Goal: Task Accomplishment & Management: Manage account settings

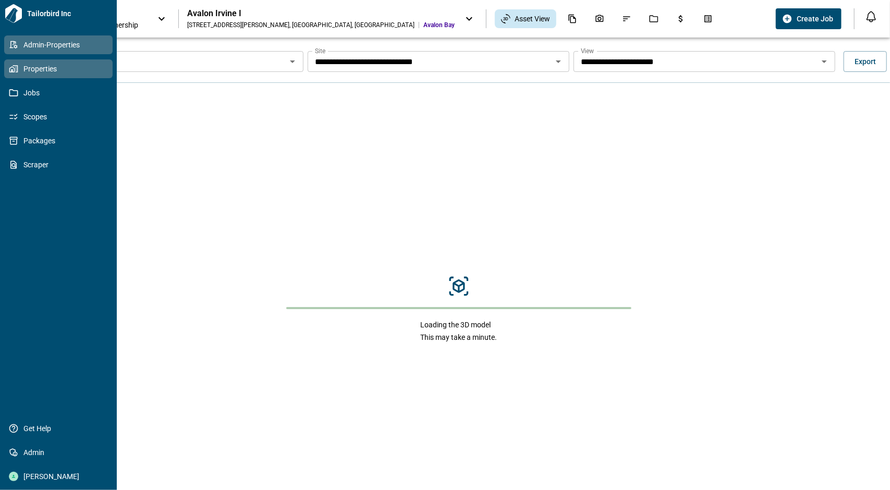
click at [11, 46] on icon at bounding box center [13, 44] width 9 height 9
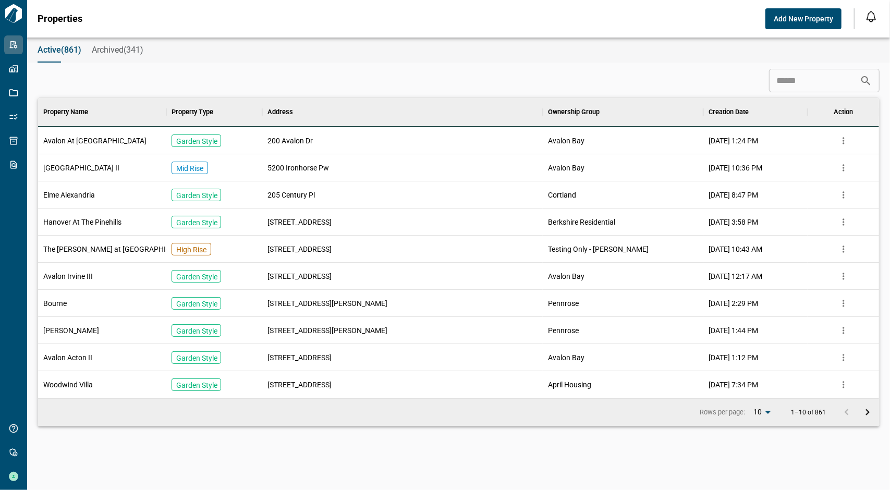
scroll to position [292, 838]
click at [821, 87] on input at bounding box center [814, 80] width 91 height 21
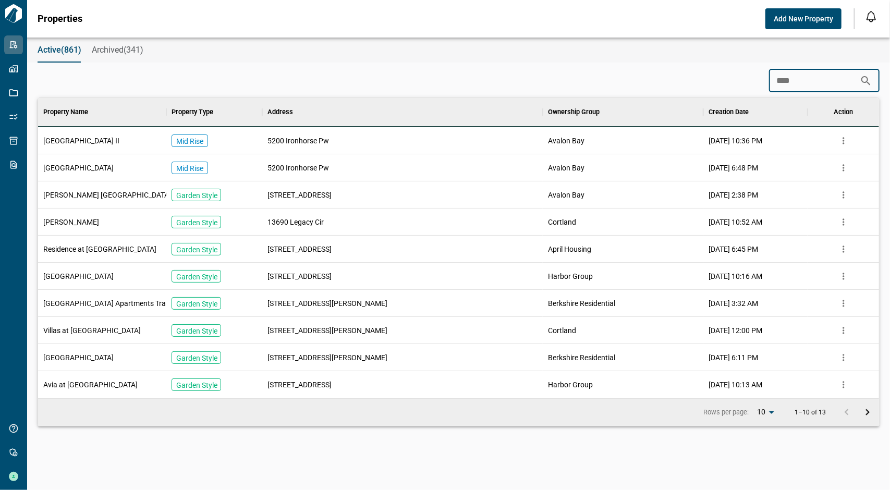
scroll to position [156, 838]
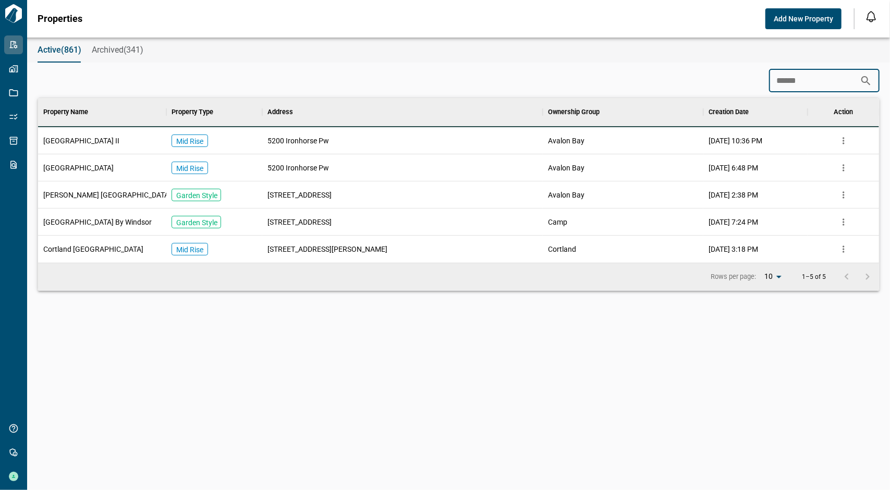
type input "******"
click at [97, 166] on span "[GEOGRAPHIC_DATA]" at bounding box center [78, 168] width 70 height 10
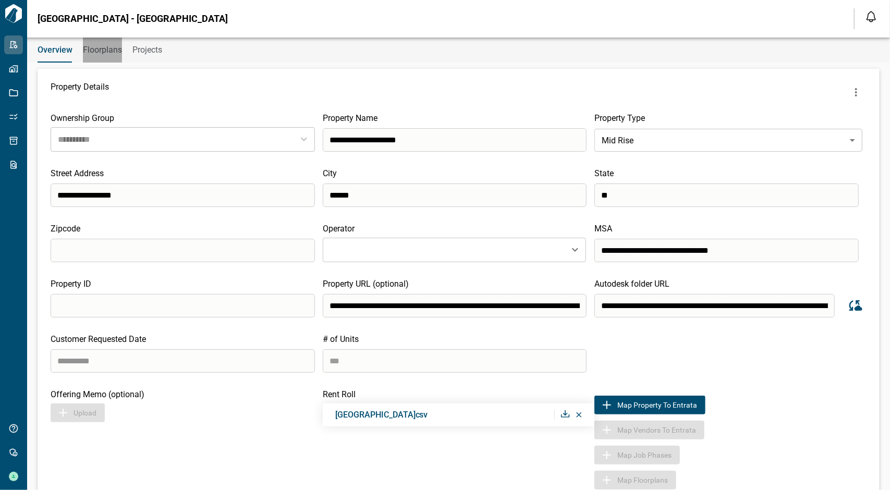
click at [112, 54] on span "Floorplans" at bounding box center [102, 50] width 39 height 10
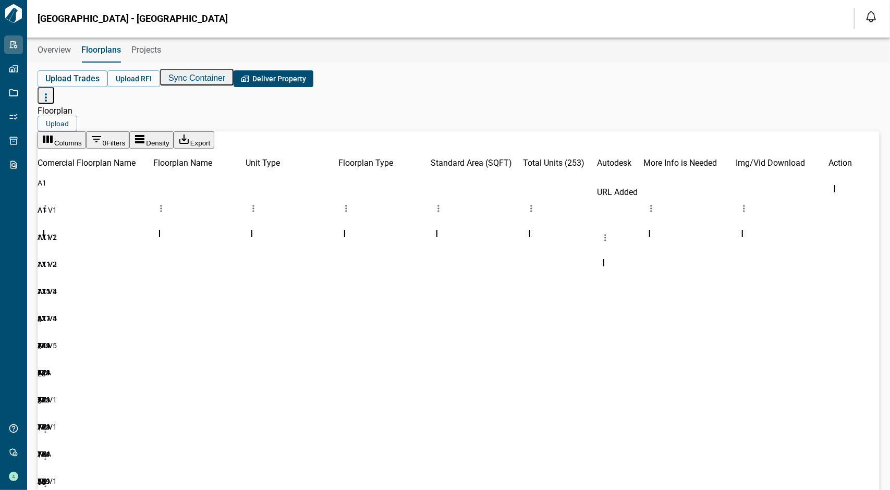
click at [52, 91] on icon "button" at bounding box center [46, 97] width 13 height 13
click at [828, 154] on li "Add Common Area" at bounding box center [841, 161] width 69 height 27
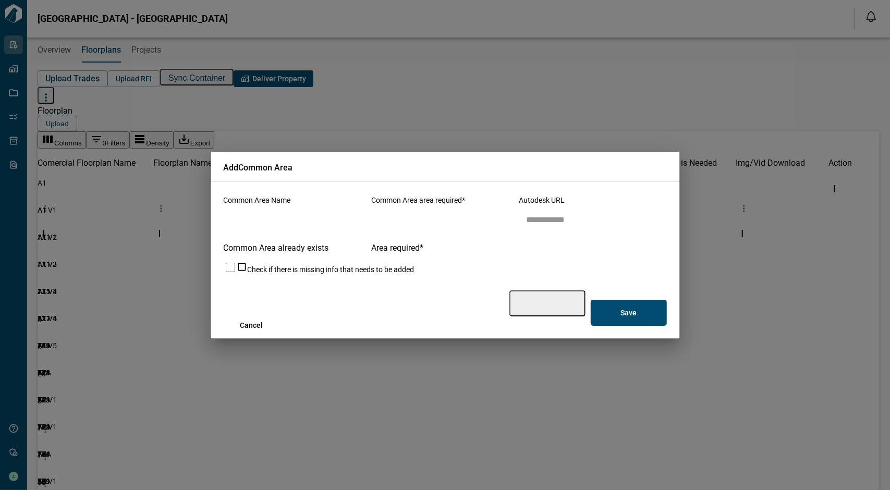
click at [330, 223] on input "name" at bounding box center [301, 220] width 154 height 29
type input "**********"
click at [433, 235] on input "area" at bounding box center [448, 220] width 154 height 29
type input "*"
click at [540, 231] on input "autodesk_url" at bounding box center [596, 220] width 154 height 29
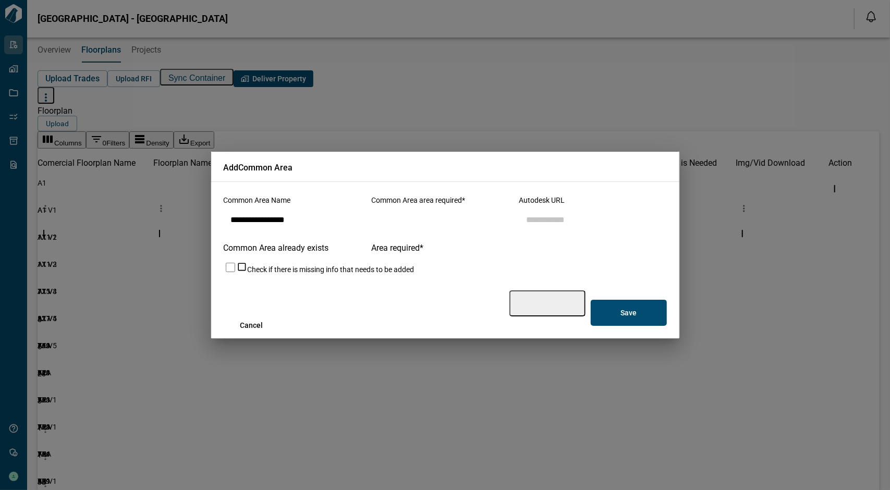
click at [671, 275] on div "**********" at bounding box center [445, 260] width 469 height 157
click at [631, 308] on p "Save" at bounding box center [629, 312] width 16 height 9
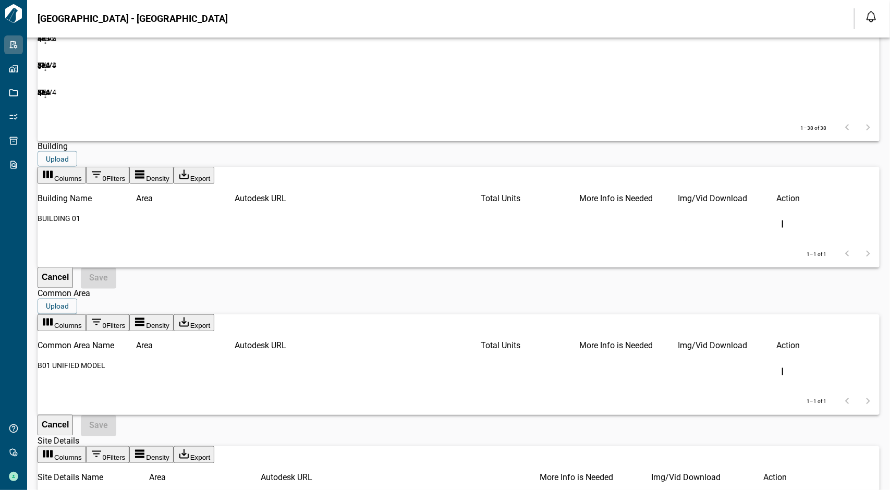
scroll to position [1252, 0]
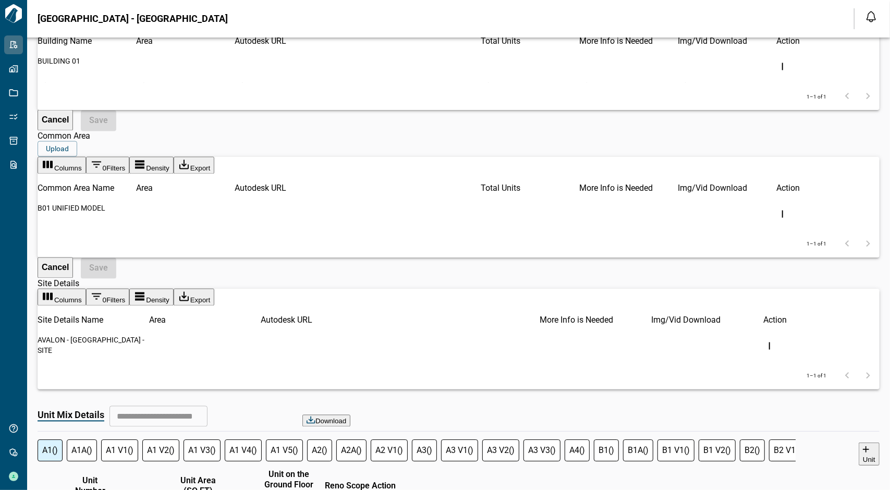
click at [53, 219] on button "more" at bounding box center [46, 227] width 16 height 16
click at [778, 137] on li "Edit" at bounding box center [791, 132] width 86 height 10
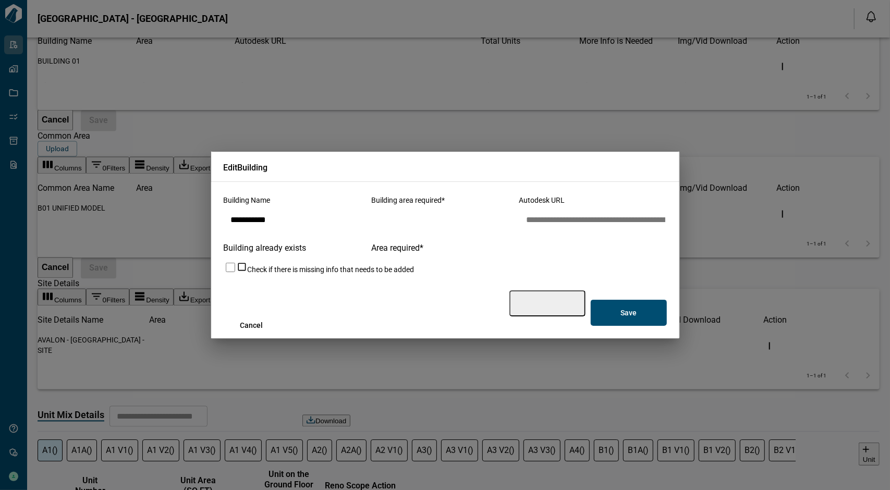
click at [626, 227] on input "**********" at bounding box center [596, 220] width 154 height 29
click at [563, 293] on button "Cancel" at bounding box center [548, 304] width 76 height 26
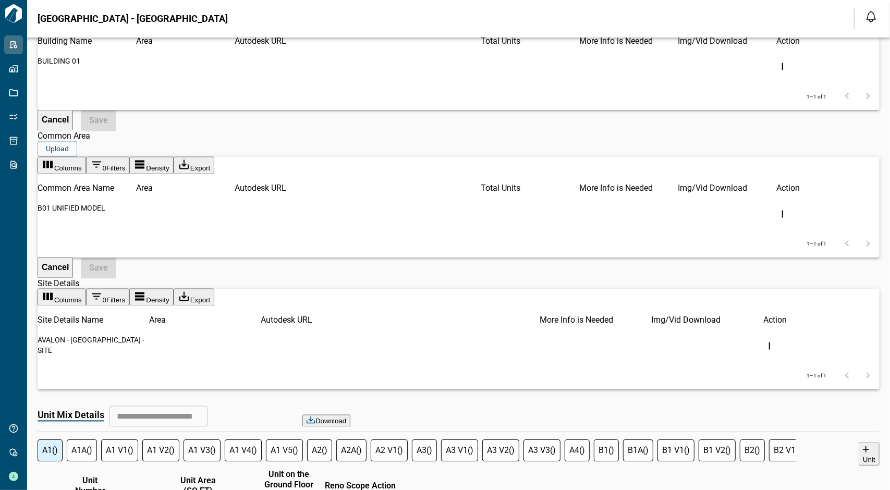
click at [51, 369] on icon "more" at bounding box center [45, 374] width 10 height 10
click at [769, 327] on li "Edit" at bounding box center [791, 322] width 86 height 10
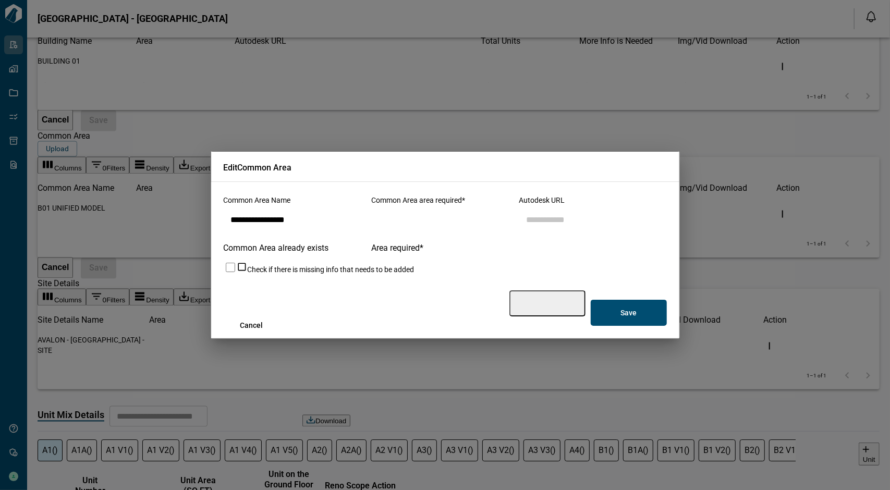
click at [599, 232] on input "autodesk_url" at bounding box center [596, 220] width 154 height 29
paste input "**********"
type input "**********"
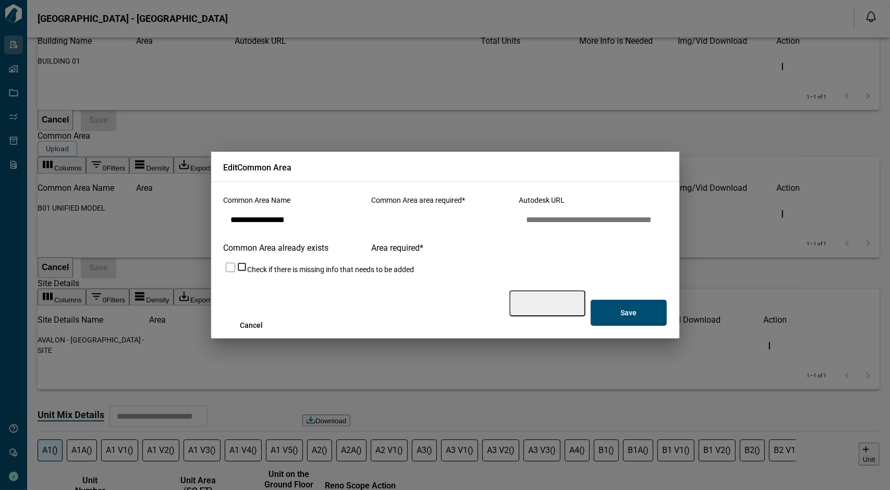
click at [652, 300] on button "Save" at bounding box center [629, 313] width 76 height 26
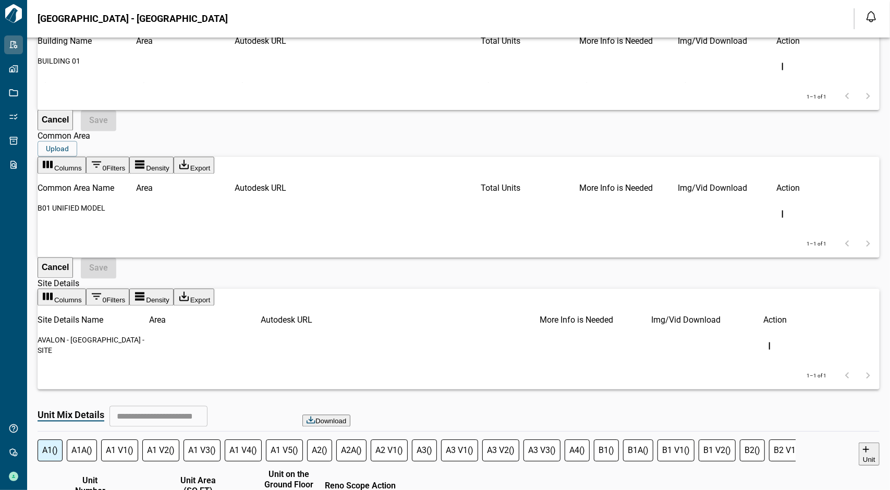
click at [477, 131] on div "Columns 0 Filters Density Export Building Name Area Autodesk URL Total Units Mo…" at bounding box center [459, 70] width 842 height 122
click at [46, 371] on icon "more" at bounding box center [45, 374] width 2 height 7
click at [787, 327] on li "Edit" at bounding box center [791, 322] width 86 height 10
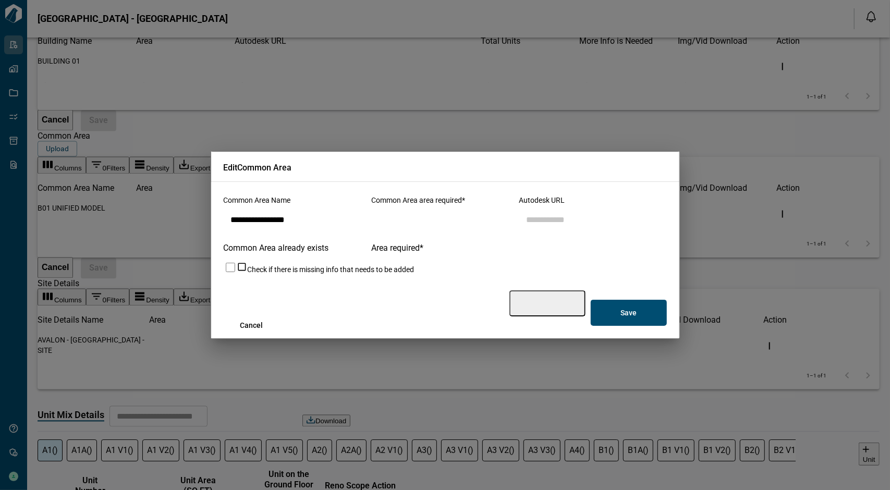
click at [606, 226] on input "autodesk_url" at bounding box center [596, 220] width 154 height 29
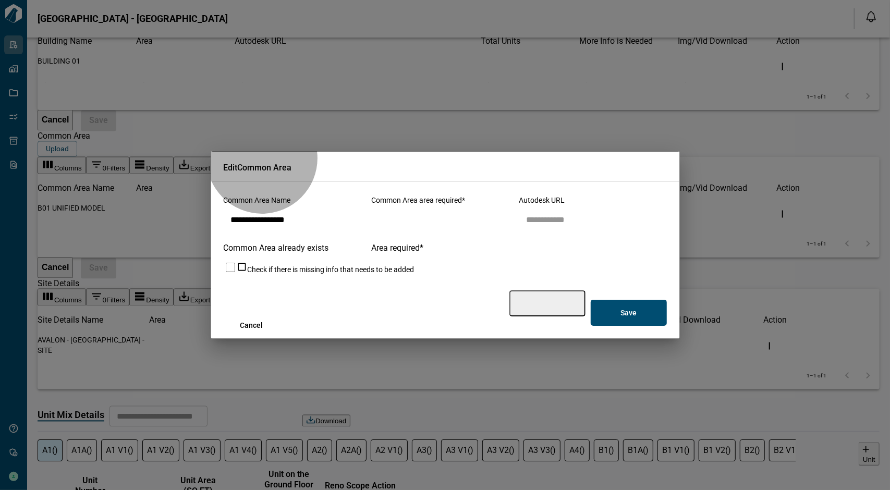
click at [560, 291] on button "Cancel" at bounding box center [548, 304] width 76 height 26
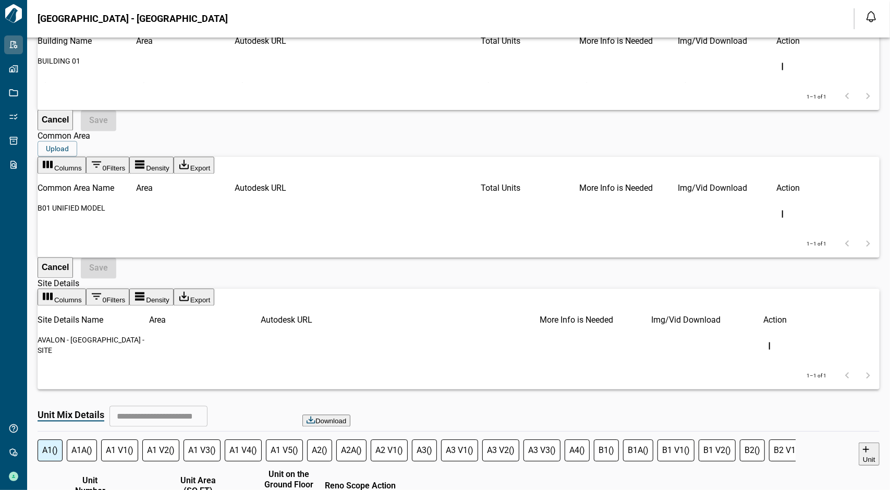
click at [51, 221] on icon "more" at bounding box center [45, 226] width 10 height 10
click at [798, 137] on li "Edit" at bounding box center [791, 132] width 86 height 10
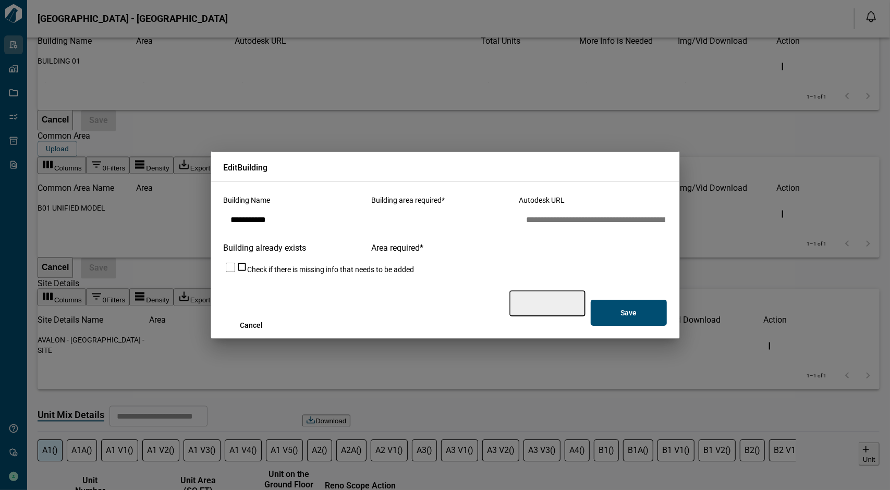
click at [593, 228] on input "**********" at bounding box center [596, 220] width 154 height 29
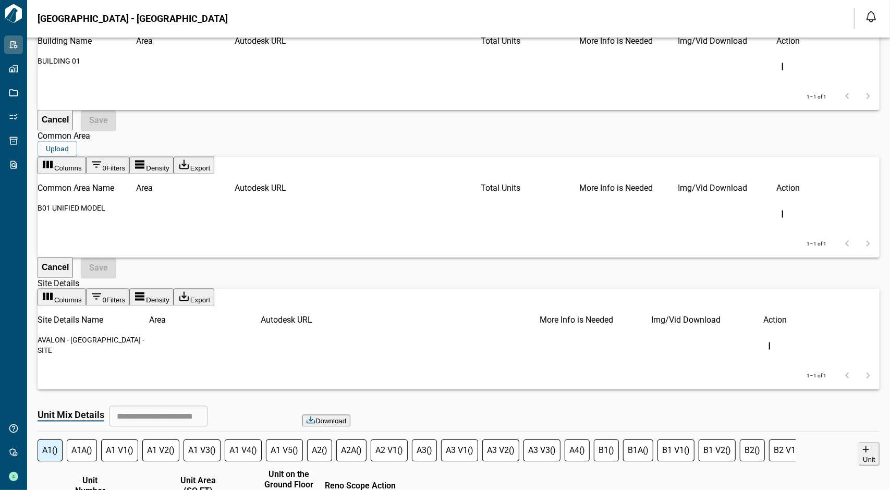
click at [46, 371] on icon "more" at bounding box center [45, 374] width 2 height 7
click at [764, 327] on li "Edit" at bounding box center [791, 322] width 86 height 10
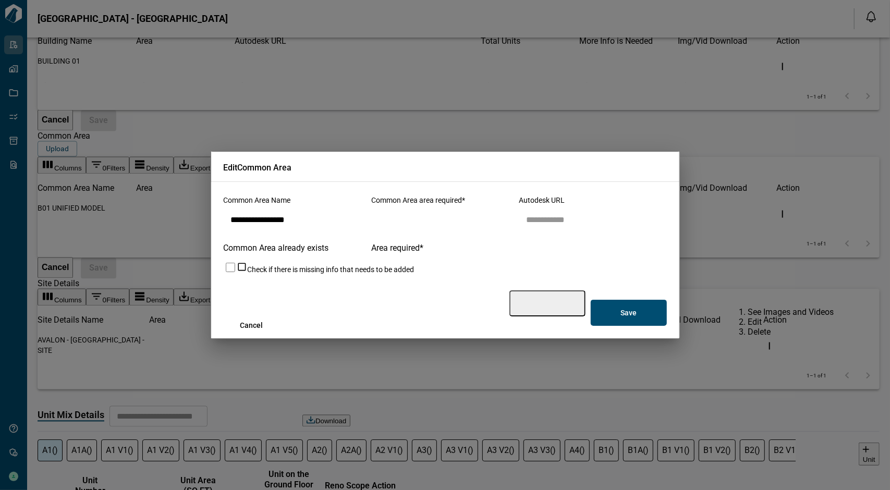
click at [535, 229] on input "autodesk_url" at bounding box center [596, 220] width 154 height 29
paste input "**********"
type input "**********"
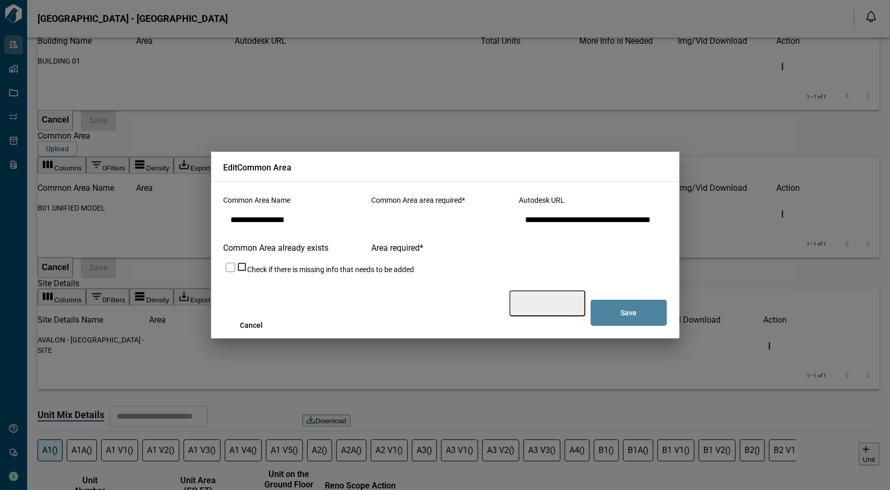
click at [651, 300] on button "Save" at bounding box center [629, 313] width 76 height 26
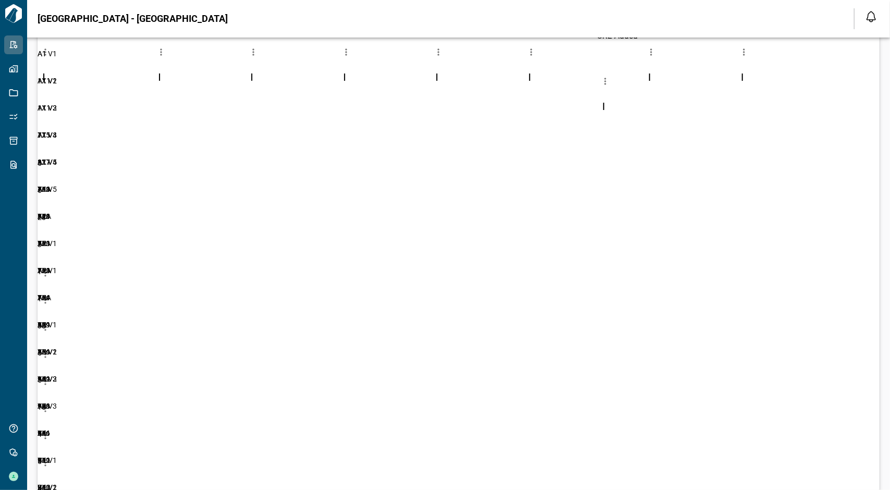
scroll to position [0, 0]
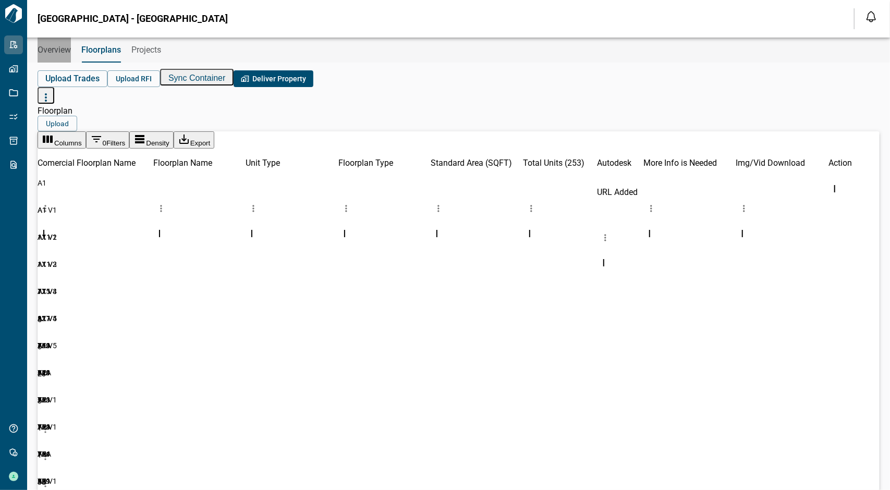
click at [57, 49] on span "Overview" at bounding box center [54, 50] width 33 height 10
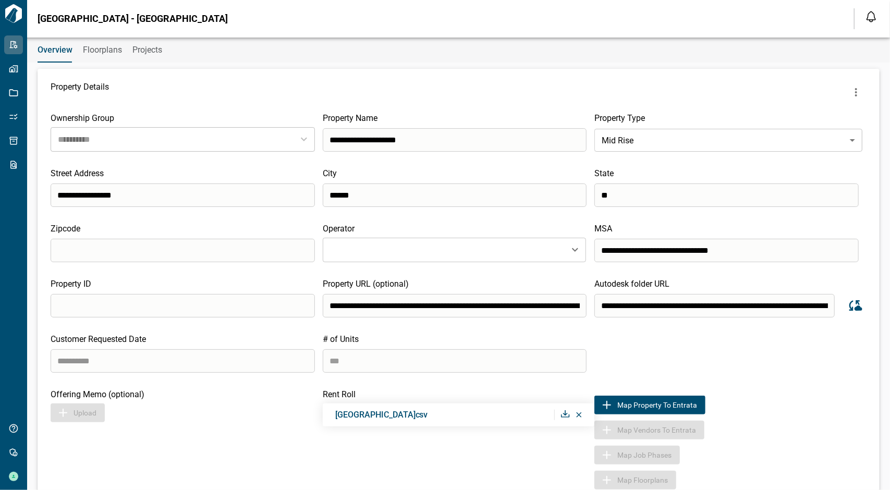
click at [854, 305] on icon "Sync data from Autodesk" at bounding box center [855, 306] width 16 height 16
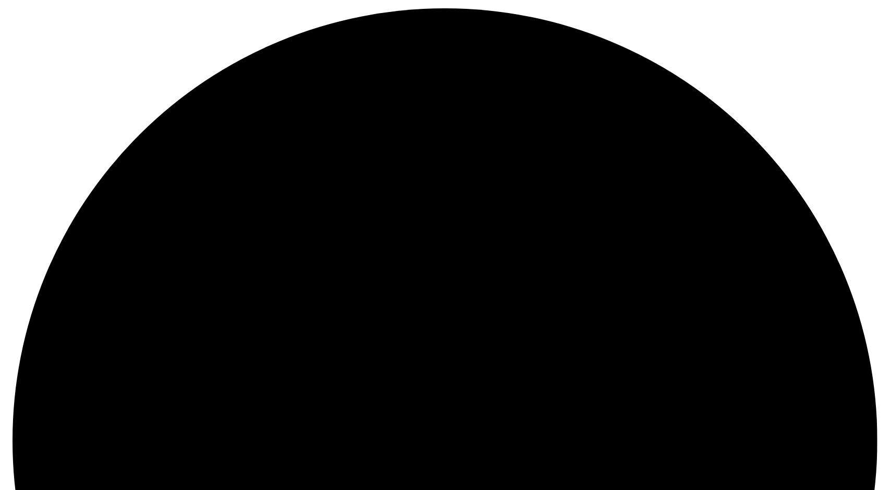
drag, startPoint x: 874, startPoint y: 469, endPoint x: 869, endPoint y: 476, distance: 8.2
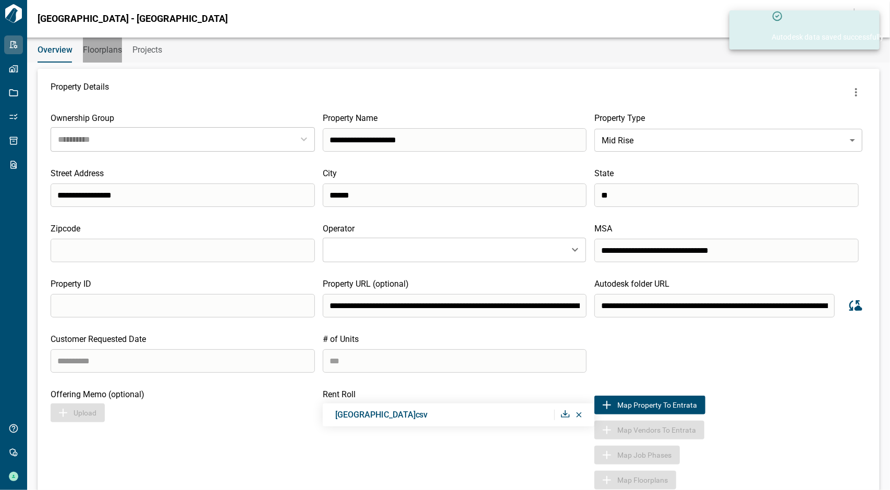
click at [92, 54] on span "Floorplans" at bounding box center [102, 50] width 39 height 10
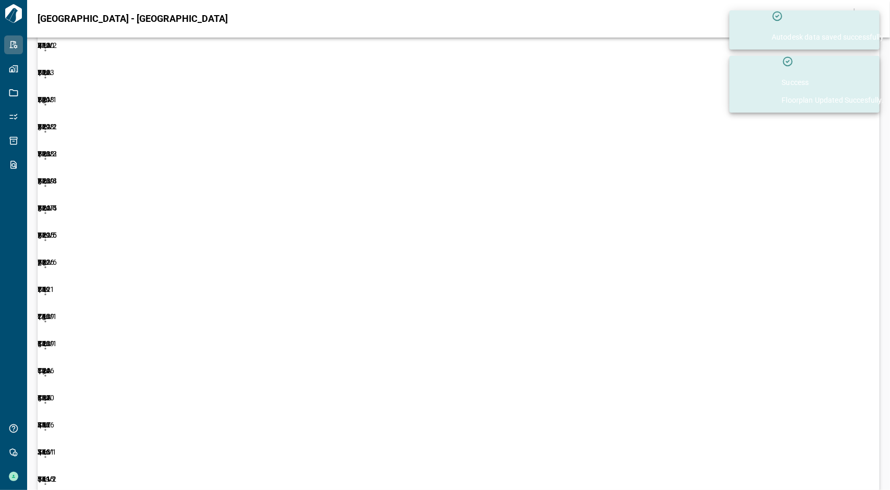
scroll to position [835, 0]
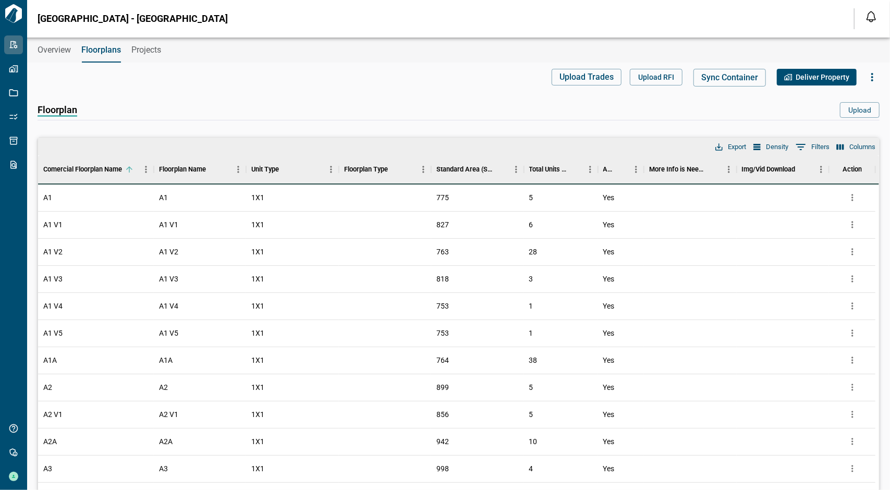
click at [52, 54] on span "Overview" at bounding box center [54, 50] width 33 height 10
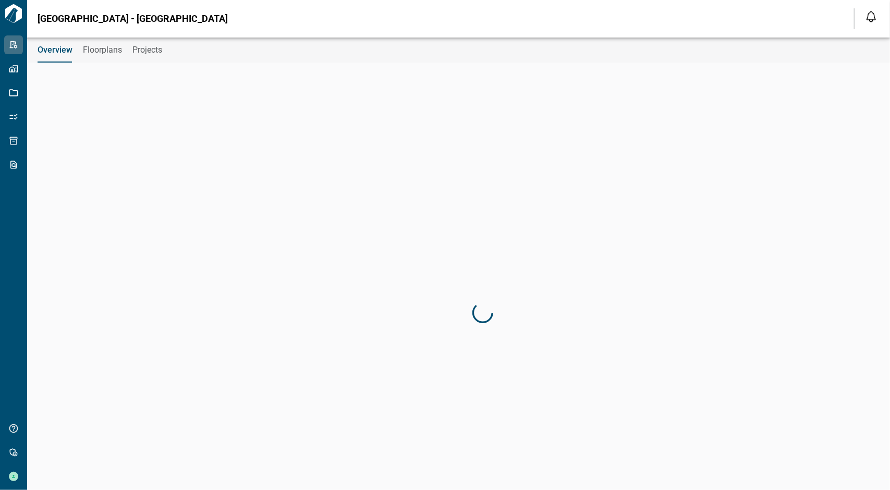
type input "**********"
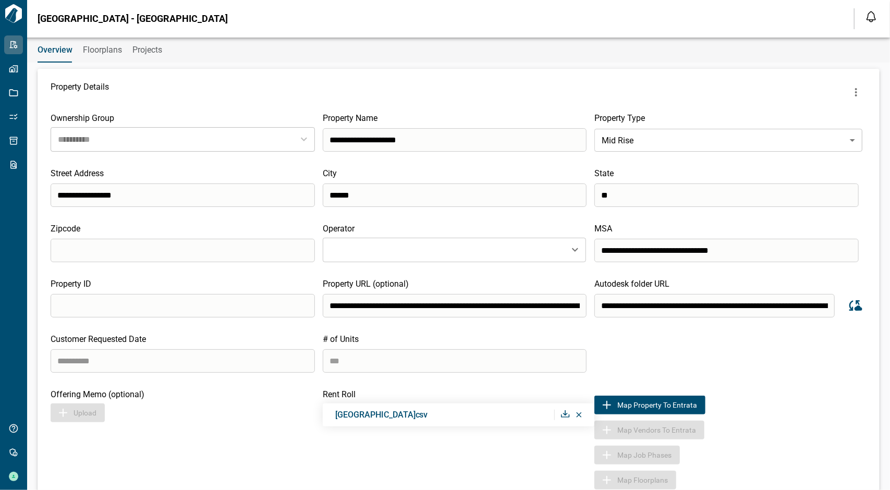
click at [856, 91] on icon "more" at bounding box center [856, 92] width 13 height 13
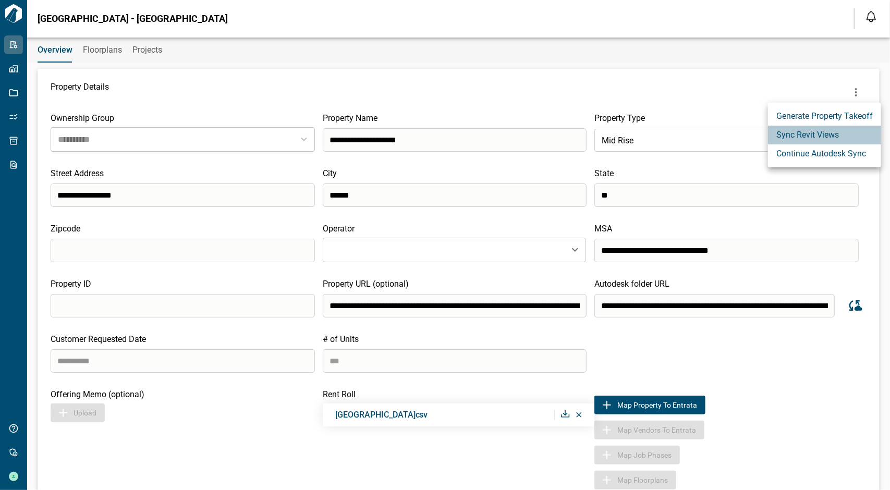
click at [841, 139] on li "Sync Revit Views" at bounding box center [824, 135] width 113 height 19
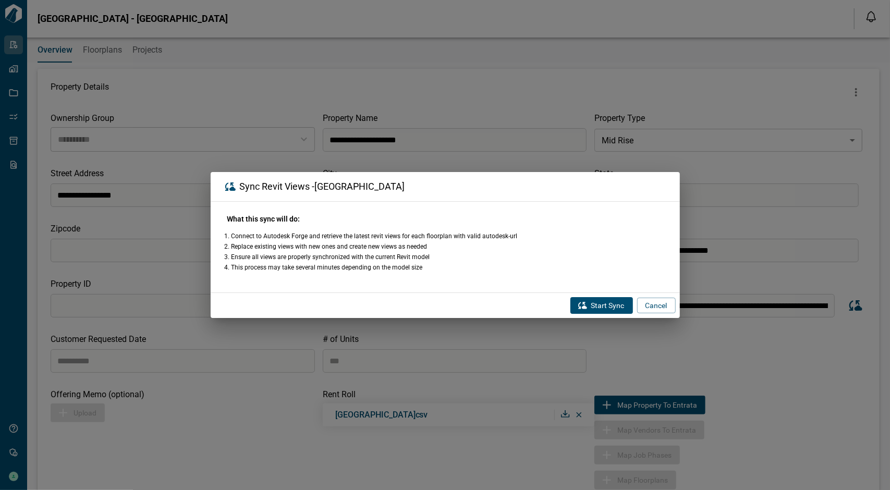
click at [587, 301] on icon "button" at bounding box center [582, 305] width 10 height 10
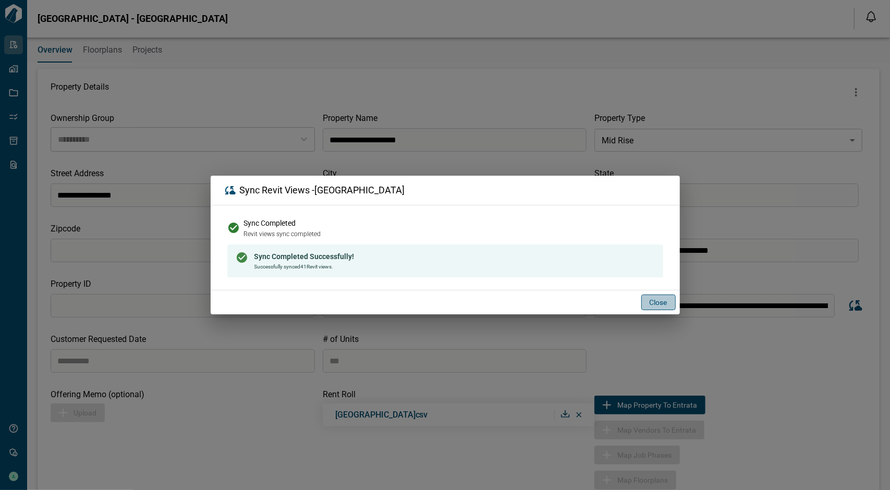
click at [656, 303] on button "Close" at bounding box center [659, 303] width 34 height 16
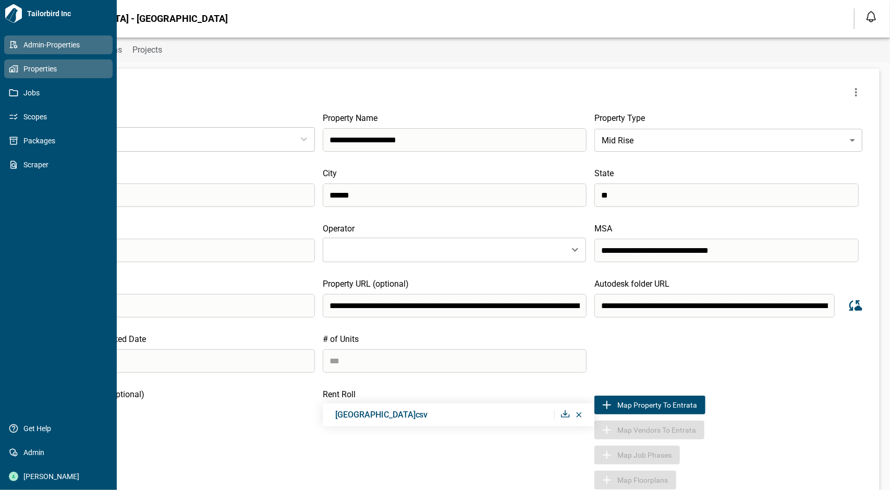
click at [19, 73] on span "Properties" at bounding box center [60, 69] width 85 height 10
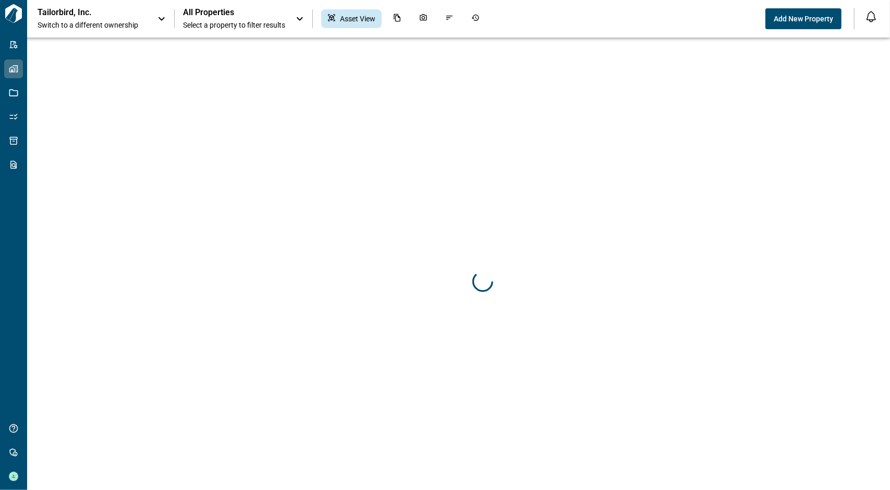
click at [113, 15] on p "Tailorbird, Inc." at bounding box center [85, 12] width 94 height 10
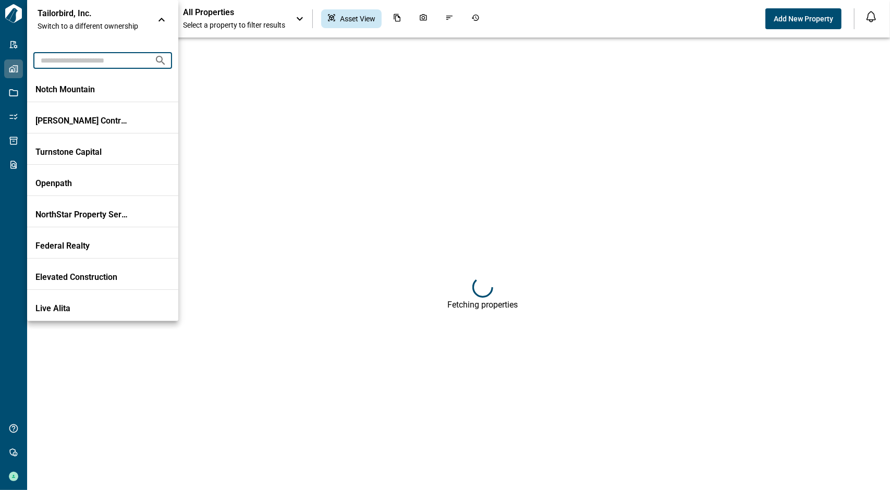
click at [101, 58] on input "text" at bounding box center [89, 60] width 113 height 19
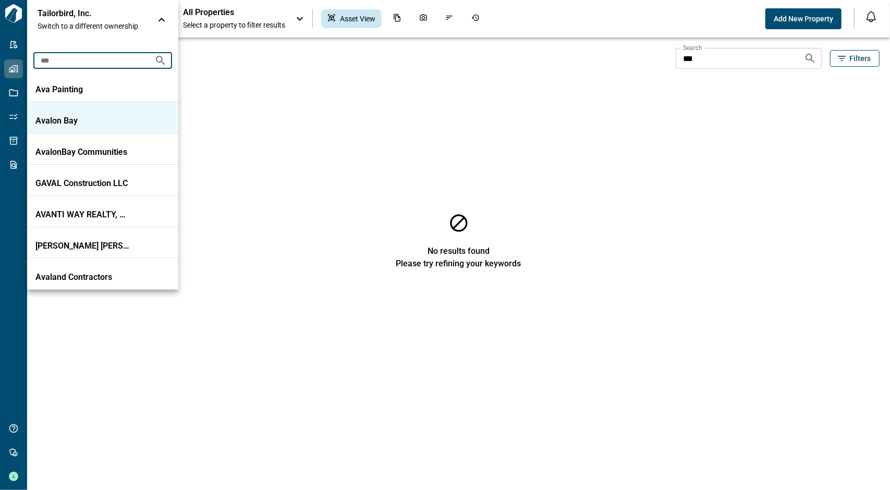
type input "***"
click at [66, 119] on p "Avalon Bay" at bounding box center [82, 121] width 94 height 10
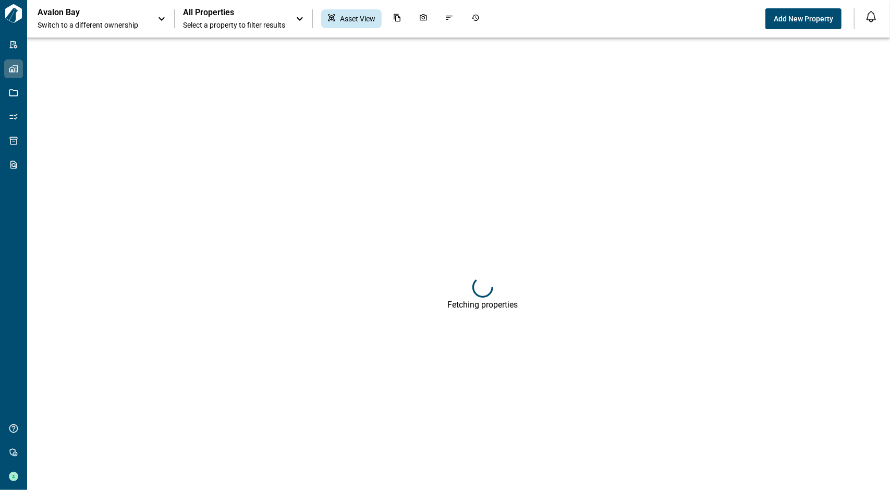
click at [276, 21] on span "Select a property to filter results" at bounding box center [234, 25] width 102 height 10
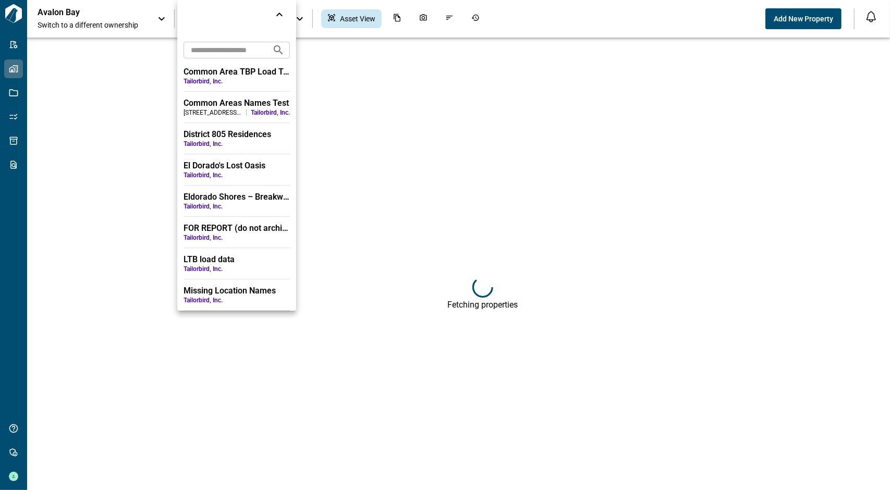
click at [256, 44] on input "text" at bounding box center [224, 49] width 80 height 19
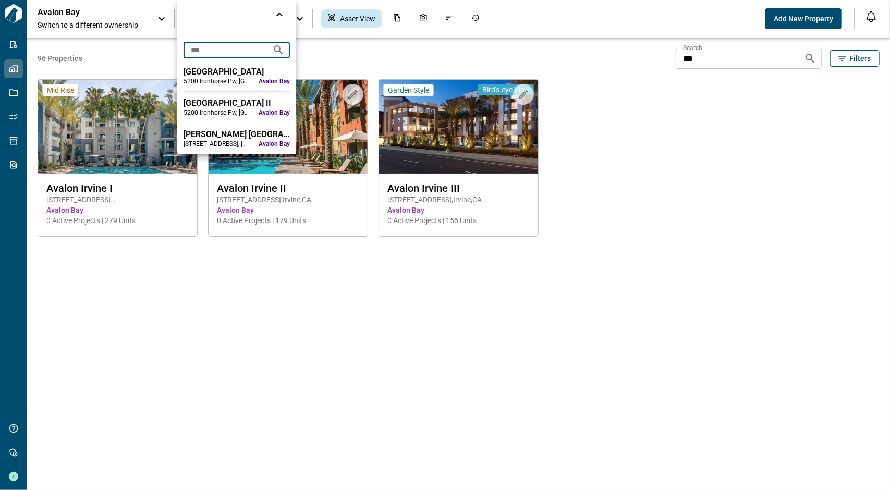
type input "***"
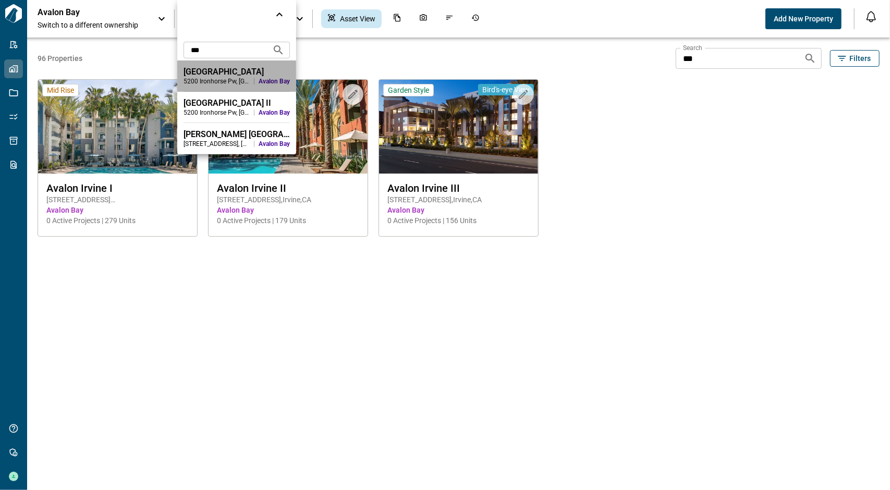
click at [261, 78] on div "5200 Ironhorse Pw , [GEOGRAPHIC_DATA] , [GEOGRAPHIC_DATA] [GEOGRAPHIC_DATA]" at bounding box center [237, 81] width 106 height 8
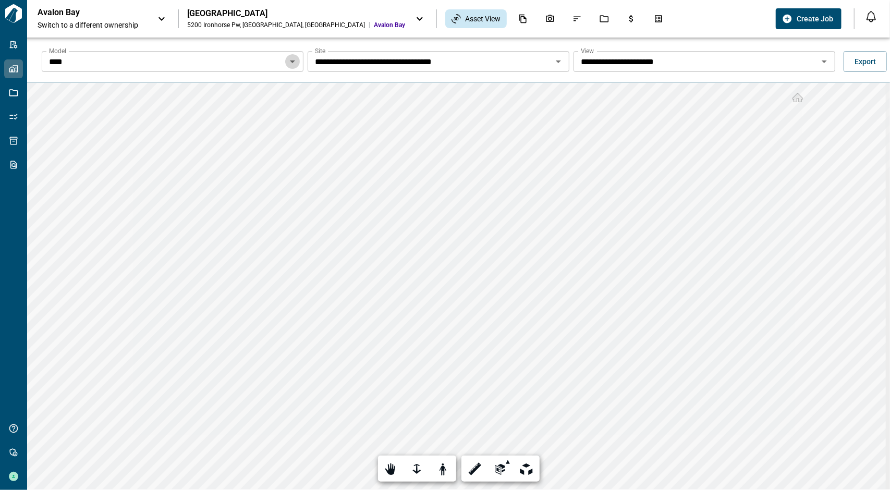
click at [295, 62] on icon "Open" at bounding box center [292, 61] width 13 height 13
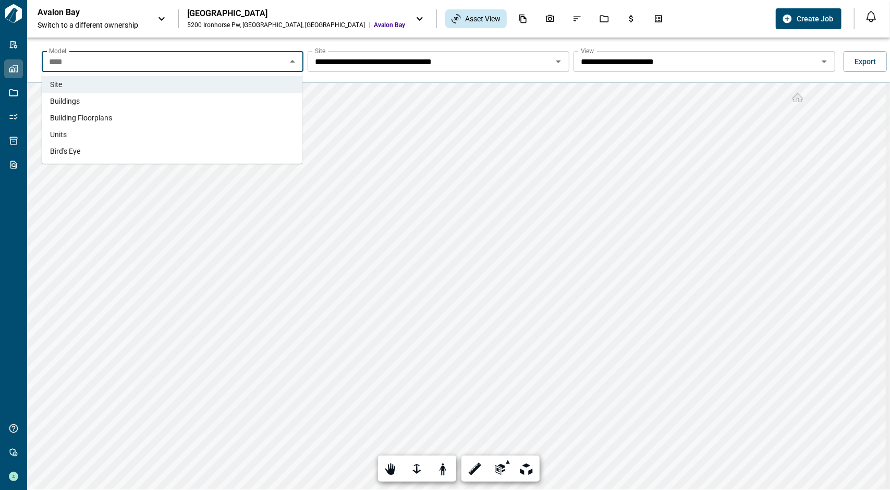
click at [242, 129] on li "Units" at bounding box center [172, 134] width 261 height 17
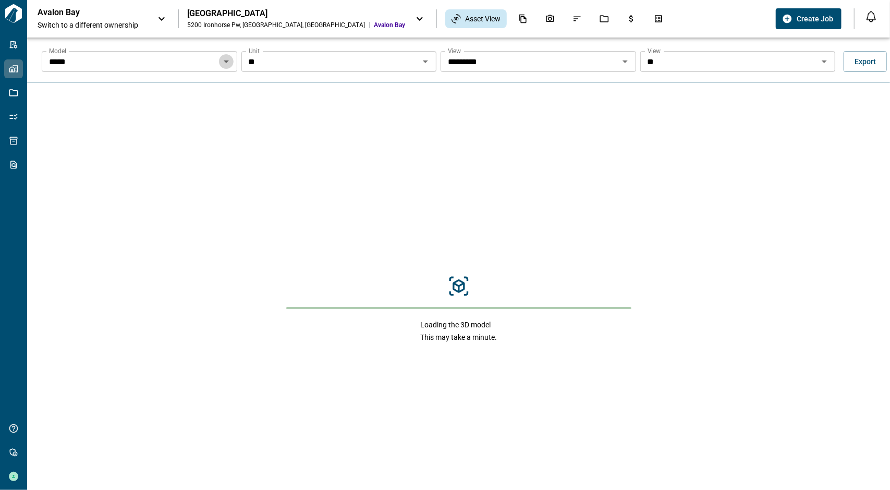
click at [225, 62] on icon "Open" at bounding box center [226, 62] width 5 height 3
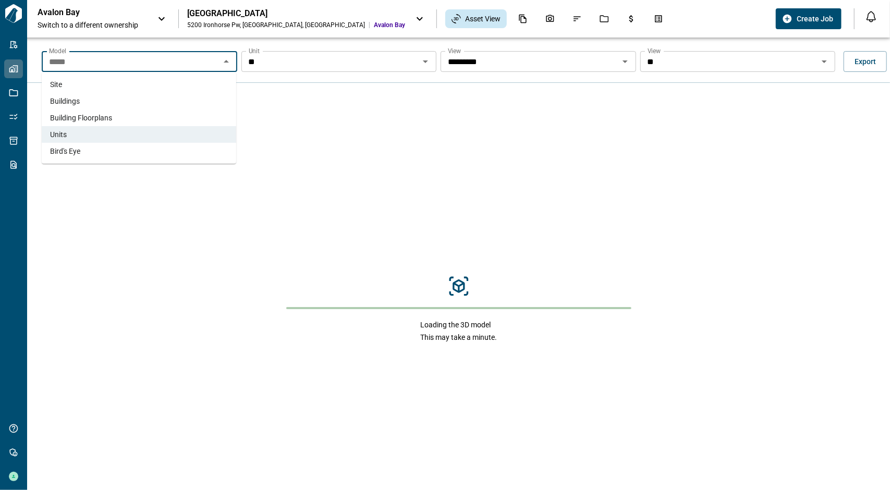
click at [161, 123] on li "Building Floorplans" at bounding box center [139, 118] width 195 height 17
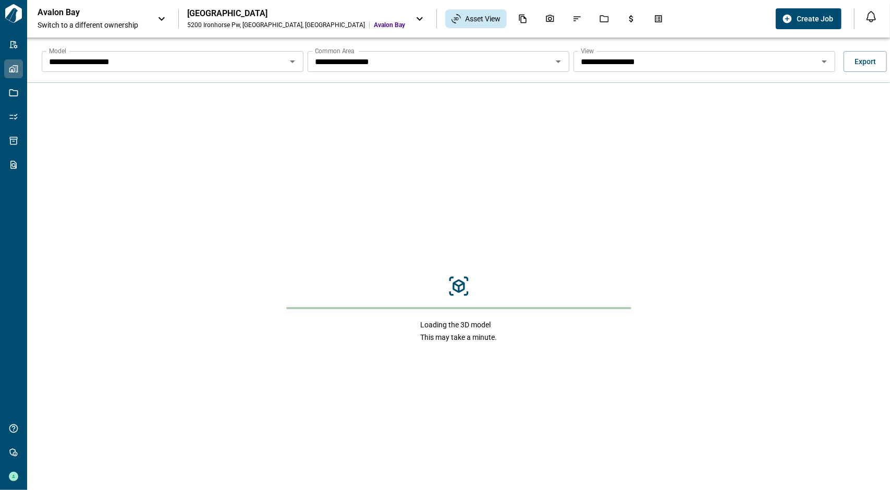
click at [745, 61] on input "**********" at bounding box center [696, 61] width 238 height 15
